Goal: Information Seeking & Learning: Check status

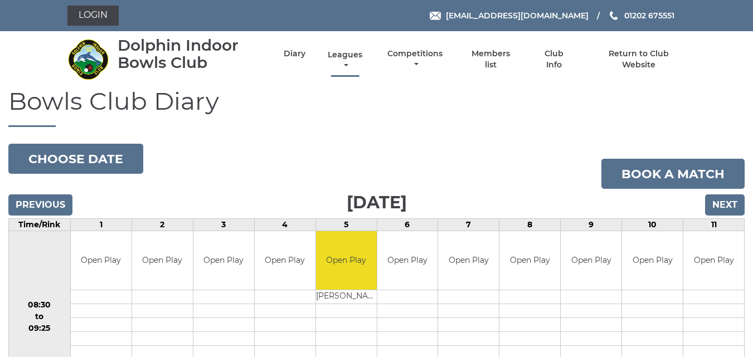
click at [359, 56] on link "Leagues" at bounding box center [345, 61] width 40 height 22
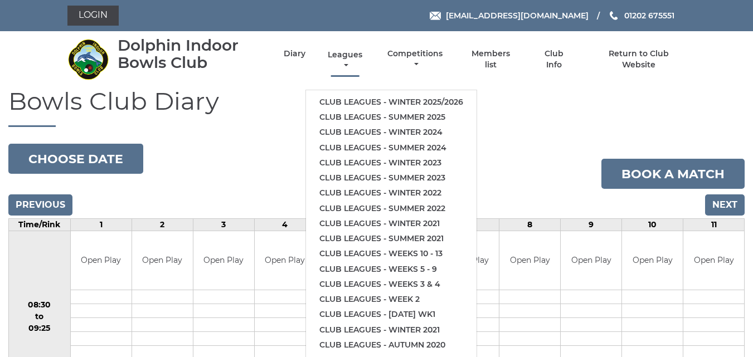
click at [358, 55] on link "Leagues" at bounding box center [345, 61] width 40 height 22
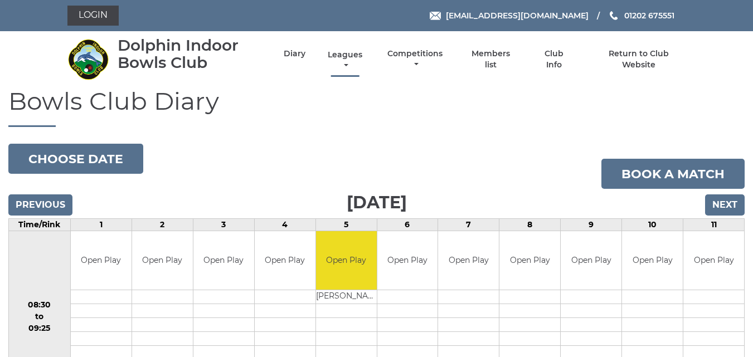
click at [358, 56] on link "Leagues" at bounding box center [345, 61] width 40 height 22
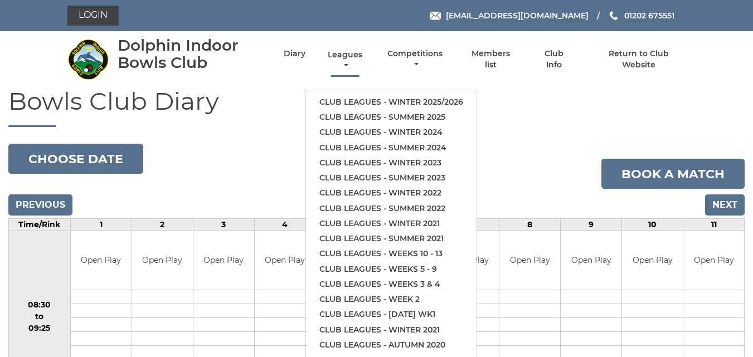
click at [358, 56] on link "Leagues" at bounding box center [345, 61] width 40 height 22
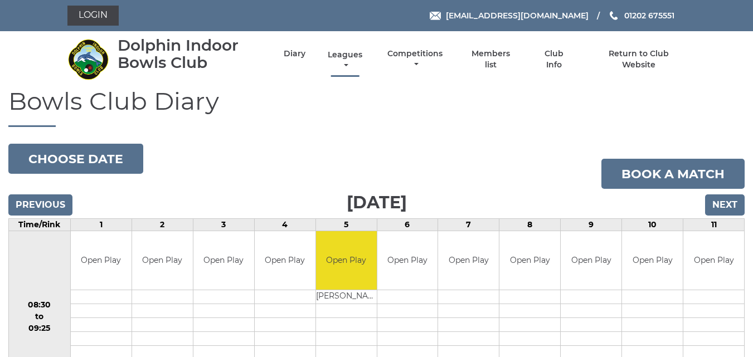
click at [358, 56] on link "Leagues" at bounding box center [345, 61] width 40 height 22
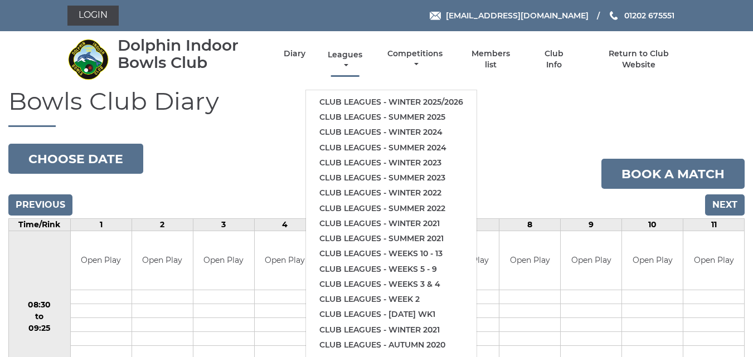
click at [358, 56] on link "Leagues" at bounding box center [345, 61] width 40 height 22
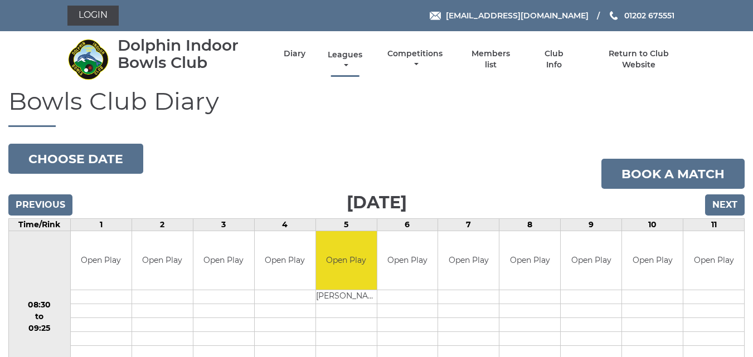
click at [347, 57] on link "Leagues" at bounding box center [345, 61] width 40 height 22
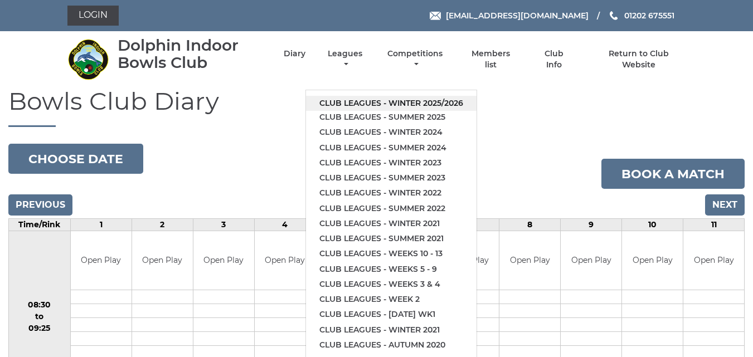
click at [351, 102] on link "Club leagues - Winter 2025/2026" at bounding box center [391, 103] width 171 height 15
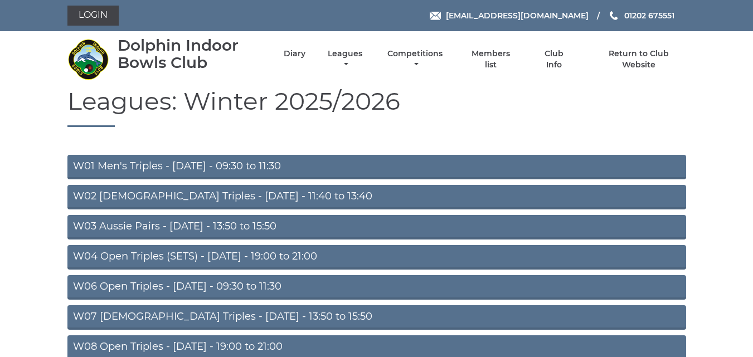
click at [218, 344] on link "W08 Open Triples - Tuesday - 19:00 to 21:00" at bounding box center [376, 347] width 619 height 25
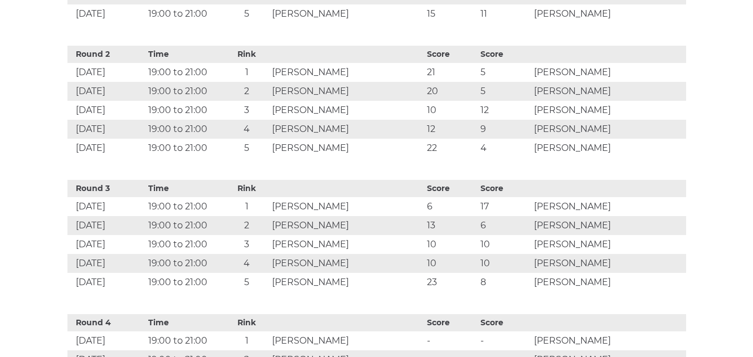
scroll to position [650, 0]
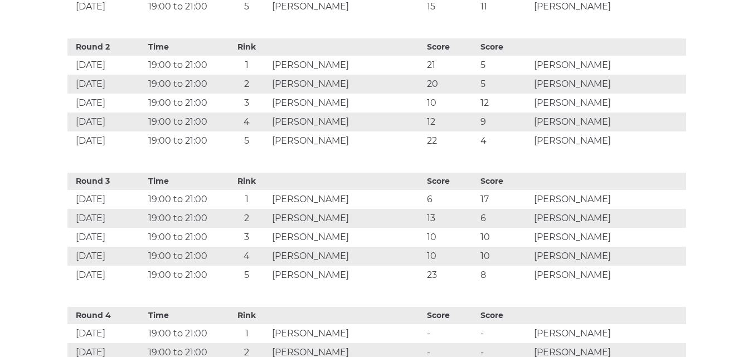
drag, startPoint x: 729, startPoint y: 75, endPoint x: 734, endPoint y: 79, distance: 6.5
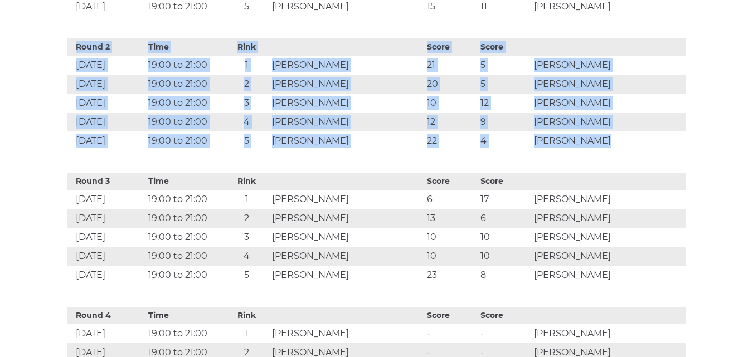
drag, startPoint x: 752, startPoint y: 77, endPoint x: 752, endPoint y: 85, distance: 7.8
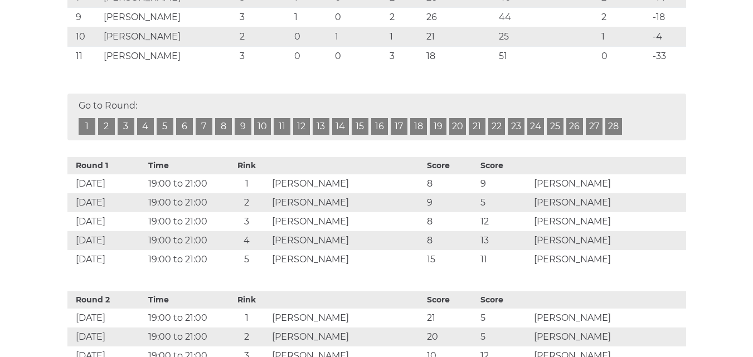
scroll to position [245, 0]
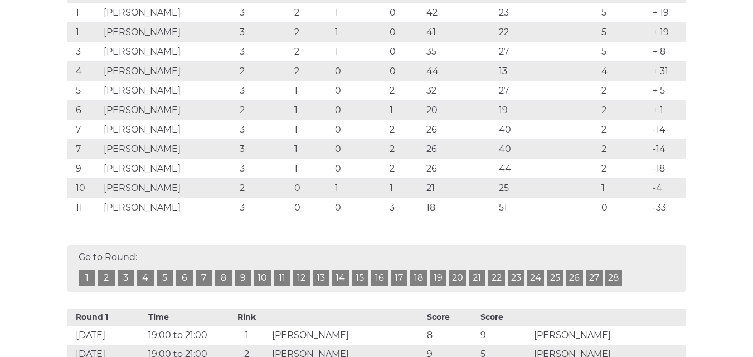
drag, startPoint x: 752, startPoint y: 43, endPoint x: 753, endPoint y: 36, distance: 8.0
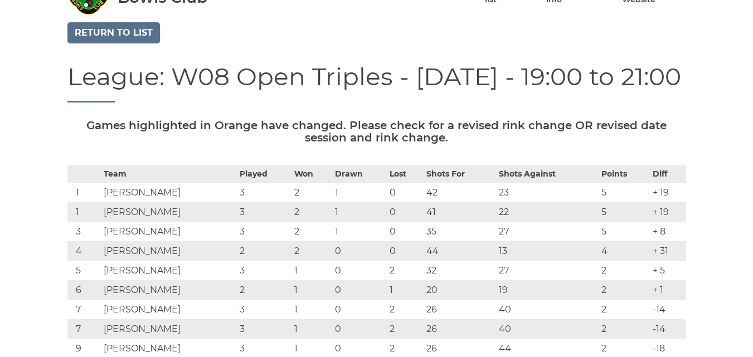
scroll to position [0, 0]
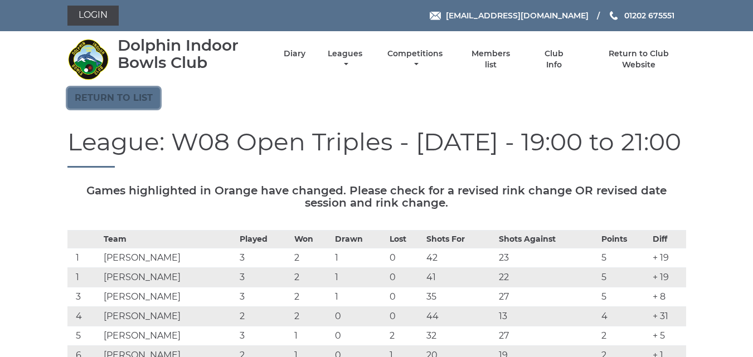
click at [85, 101] on link "Return to list" at bounding box center [113, 97] width 92 height 21
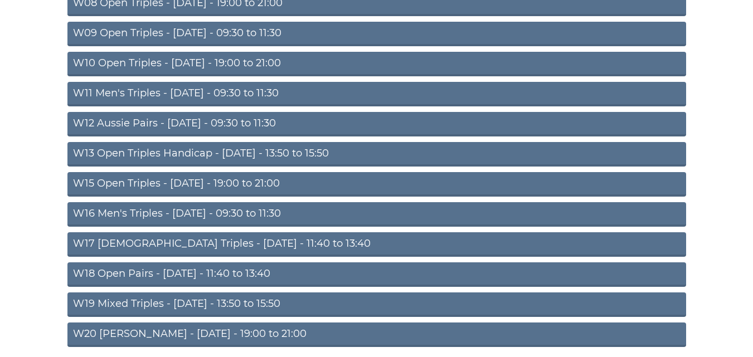
scroll to position [345, 0]
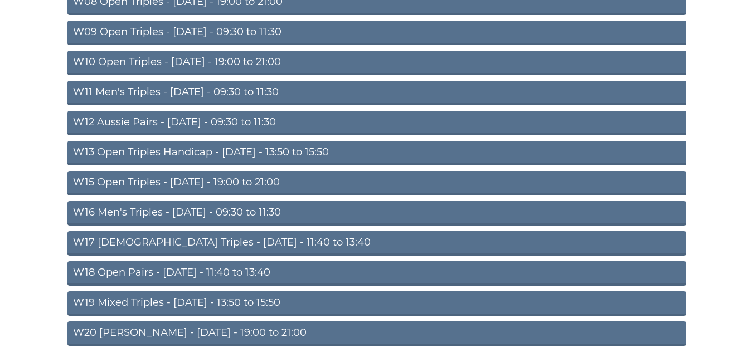
click at [245, 327] on link "W20 Aussie Pairs - Friday - 19:00 to 21:00" at bounding box center [376, 334] width 619 height 25
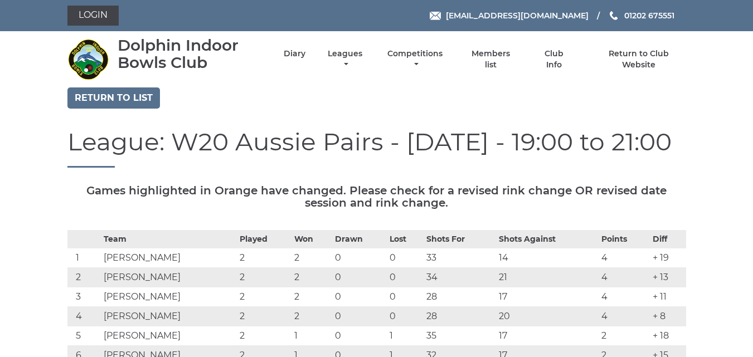
click at [639, 71] on li "Return to Club Website" at bounding box center [629, 59] width 114 height 33
click at [637, 66] on li "Return to Club Website" at bounding box center [629, 59] width 114 height 33
click at [746, 15] on div "Login reception@dolphinibc.com 01202 675551" at bounding box center [376, 15] width 753 height 31
click at [746, 14] on div "Login reception@dolphinibc.com 01202 675551" at bounding box center [376, 15] width 753 height 31
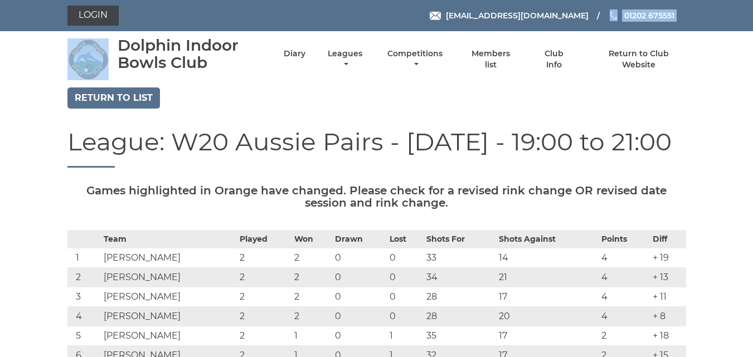
click at [746, 15] on div "Login reception@dolphinibc.com 01202 675551" at bounding box center [376, 15] width 753 height 31
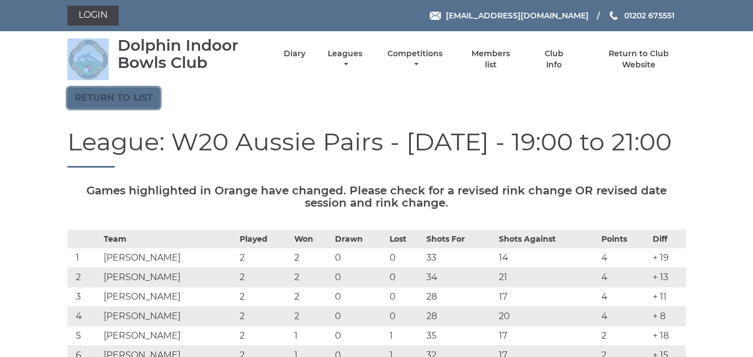
click at [138, 105] on link "Return to list" at bounding box center [113, 97] width 92 height 21
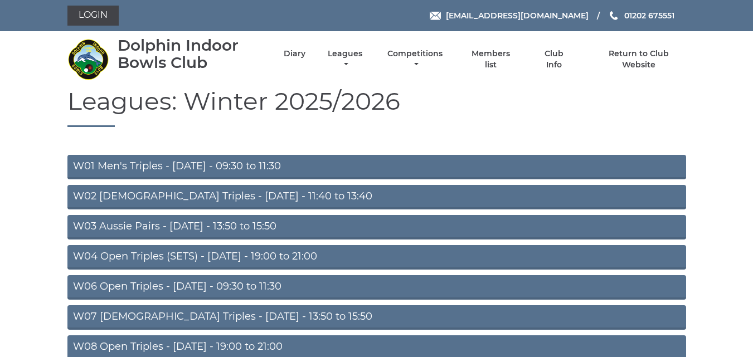
click at [75, 259] on link "W04 Open Triples (SETS) - [DATE] - 19:00 to 21:00" at bounding box center [376, 257] width 619 height 25
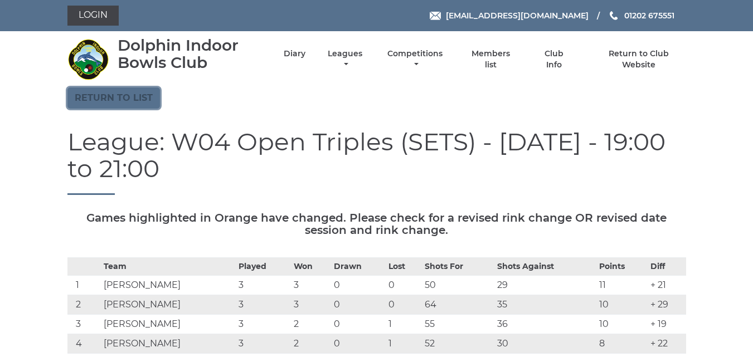
click at [89, 107] on link "Return to list" at bounding box center [113, 97] width 92 height 21
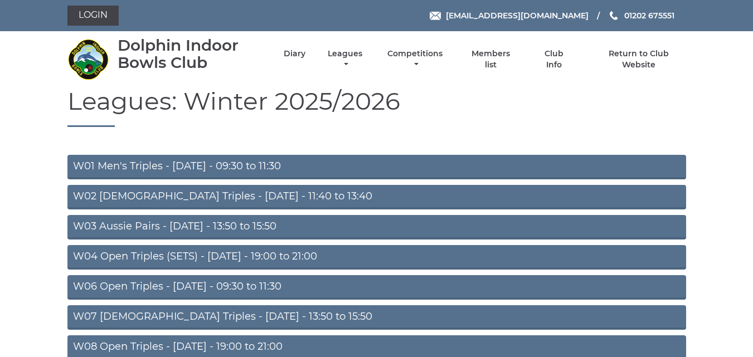
click at [85, 288] on link "W06 Open Triples - [DATE] - 09:30 to 11:30" at bounding box center [376, 287] width 619 height 25
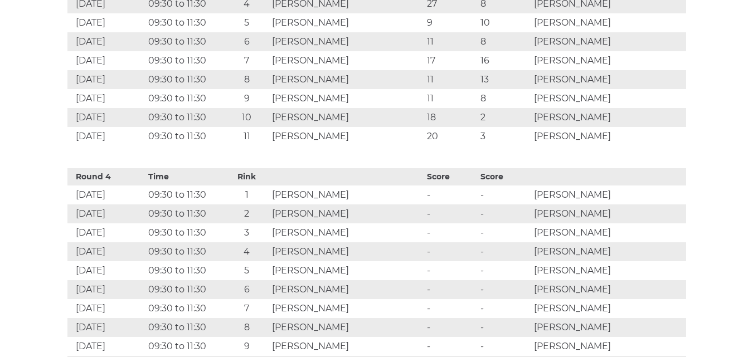
scroll to position [1274, 0]
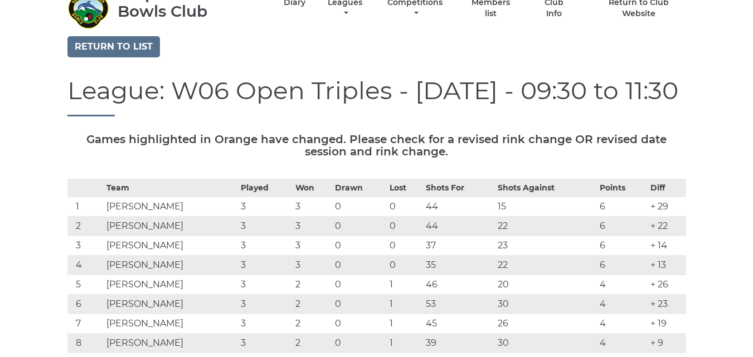
scroll to position [0, 0]
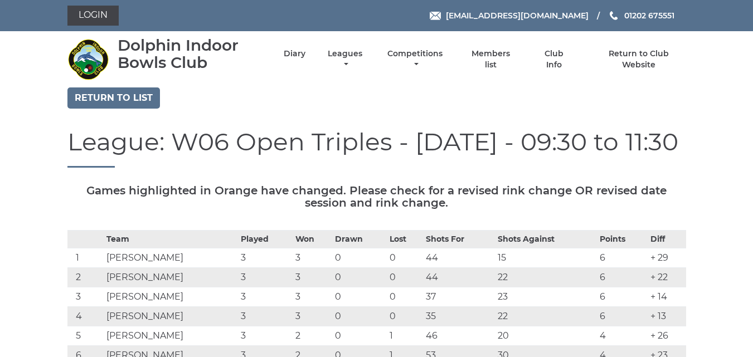
click at [134, 109] on div "Return to list" at bounding box center [376, 99] width 635 height 24
click at [134, 108] on link "Return to list" at bounding box center [113, 97] width 92 height 21
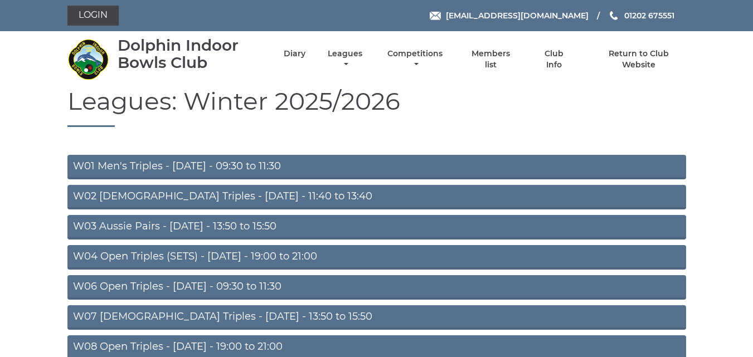
click at [134, 108] on h1 "Leagues: Winter 2025/2026" at bounding box center [376, 107] width 619 height 40
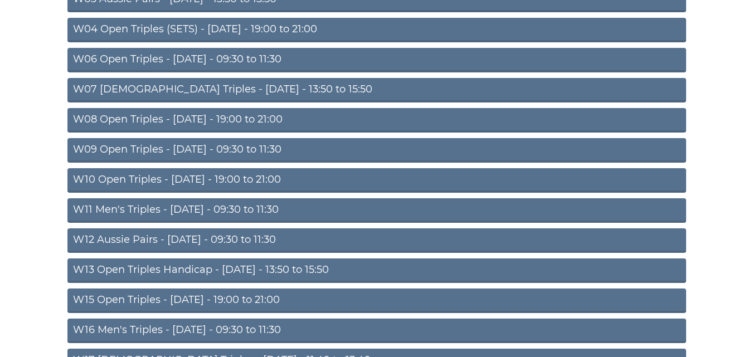
scroll to position [228, 0]
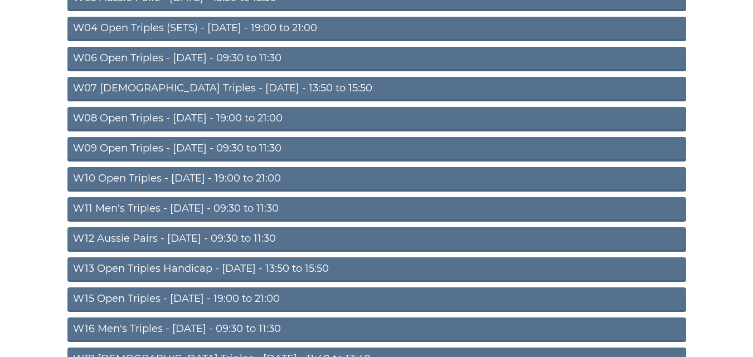
click at [197, 301] on link "W15 Open Triples - [DATE] - 19:00 to 21:00" at bounding box center [376, 300] width 619 height 25
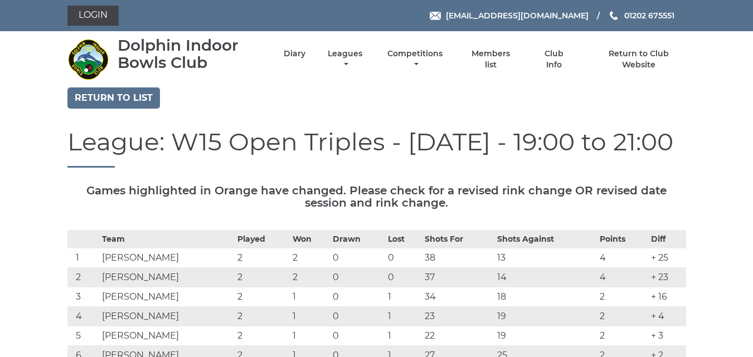
click at [198, 288] on td "[PERSON_NAME]" at bounding box center [166, 278] width 135 height 20
drag, startPoint x: 198, startPoint y: 302, endPoint x: 230, endPoint y: 284, distance: 36.7
click at [230, 284] on tbody "Team Played Won Drawn Lost Shots For Shots Against Points Diff 1 [PERSON_NAME] …" at bounding box center [376, 357] width 619 height 252
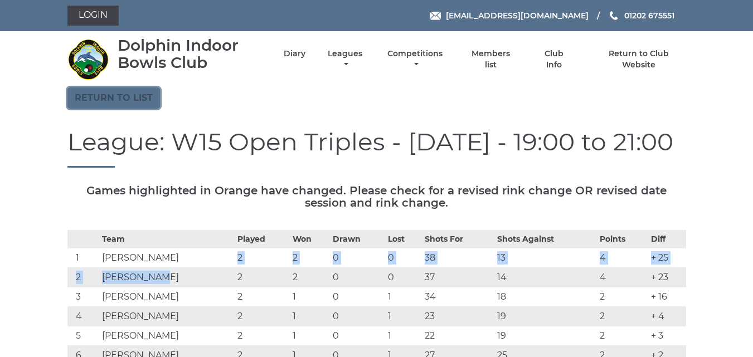
click at [140, 103] on link "Return to list" at bounding box center [113, 97] width 92 height 21
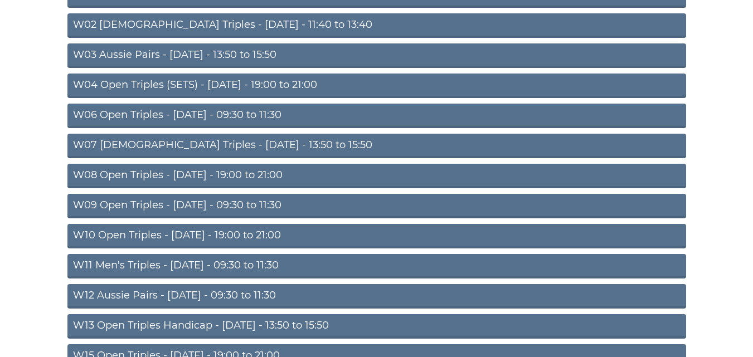
scroll to position [165, 0]
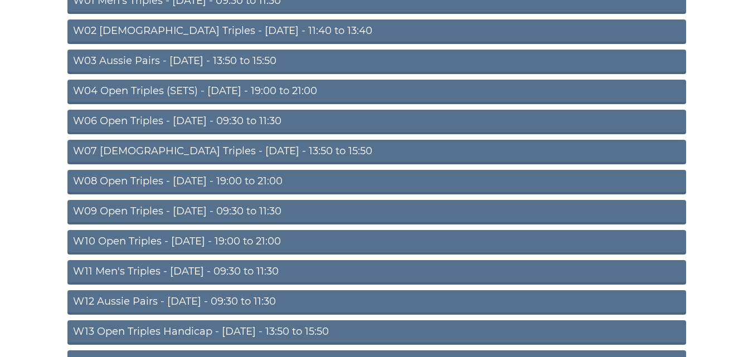
click at [273, 269] on link "W11 Men's Triples - [DATE] - 09:30 to 11:30" at bounding box center [376, 272] width 619 height 25
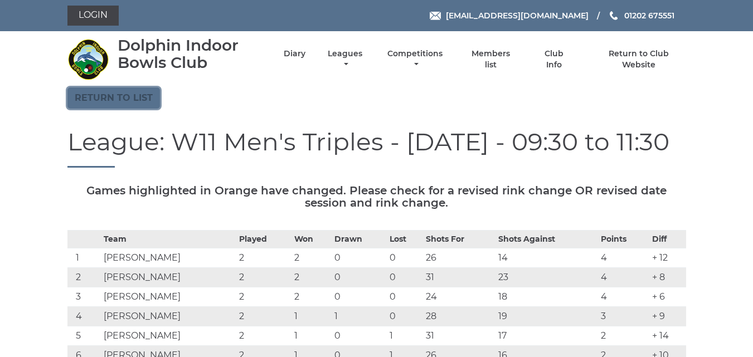
click at [147, 95] on link "Return to list" at bounding box center [113, 97] width 92 height 21
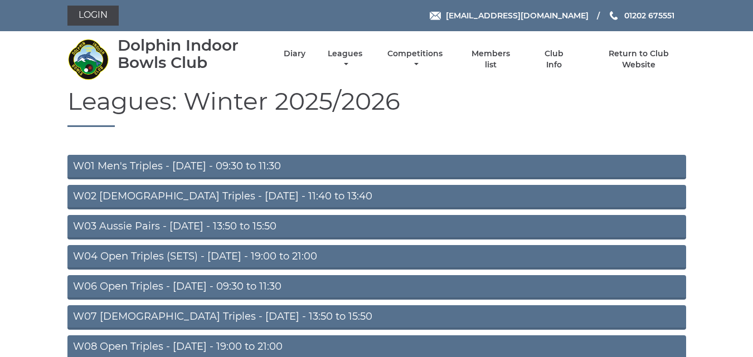
click at [109, 260] on link "W04 Open Triples (SETS) - [DATE] - 19:00 to 21:00" at bounding box center [376, 257] width 619 height 25
